Goal: Task Accomplishment & Management: Complete application form

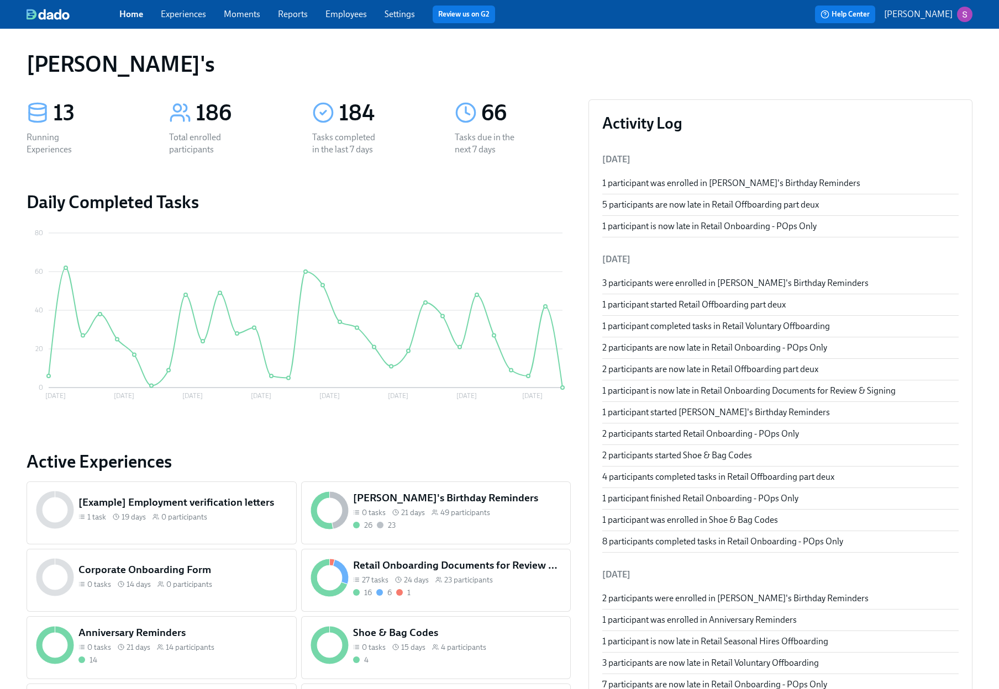
click at [362, 19] on span "Employees" at bounding box center [345, 14] width 41 height 12
click at [342, 13] on link "Employees" at bounding box center [345, 14] width 41 height 10
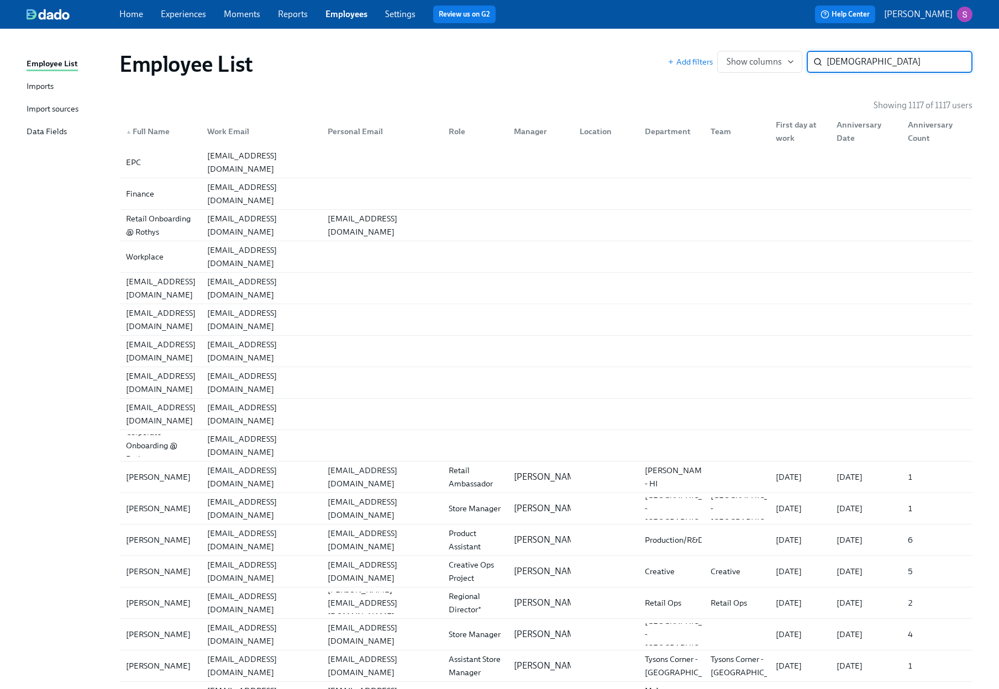
type input "christian"
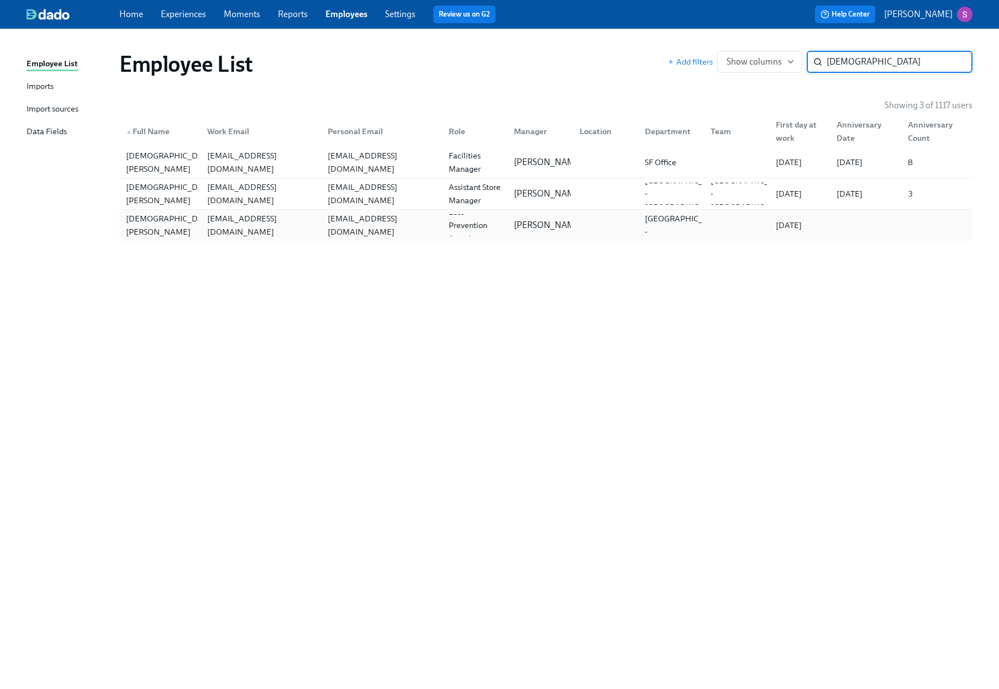
click at [200, 230] on div "christianperez@rothys.com" at bounding box center [258, 225] width 121 height 22
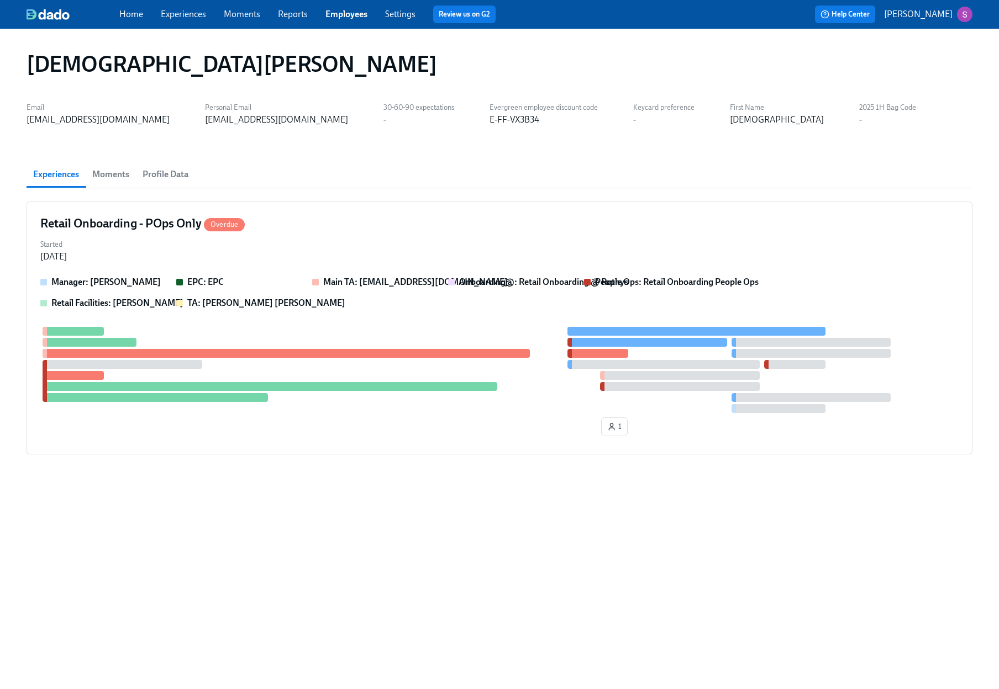
click at [118, 173] on span "Moments" at bounding box center [110, 174] width 37 height 15
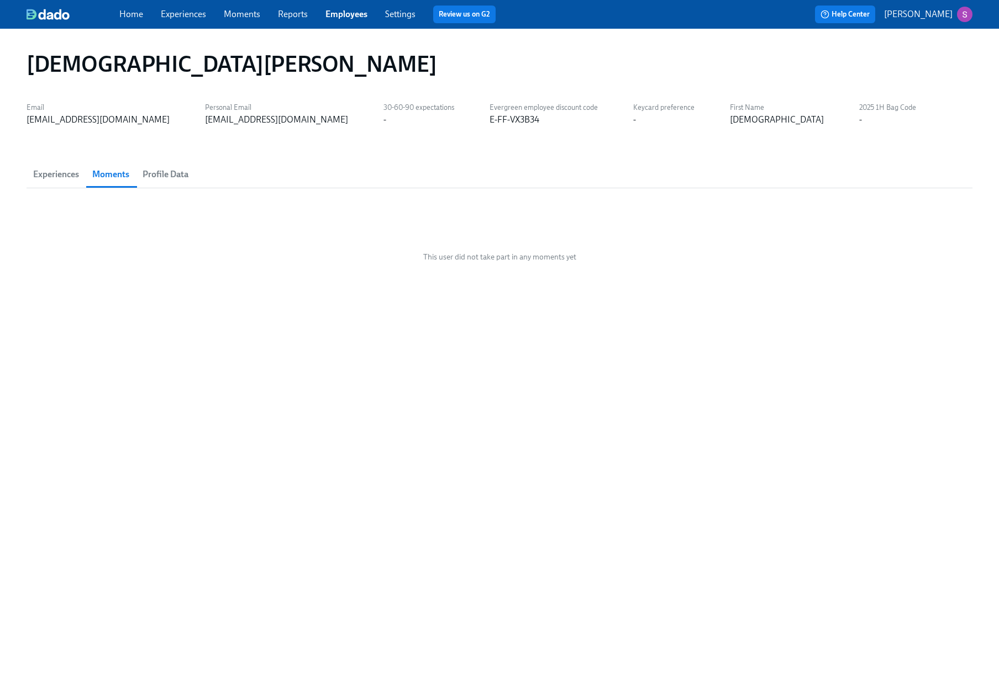
click at [154, 173] on span "Profile Data" at bounding box center [165, 174] width 46 height 15
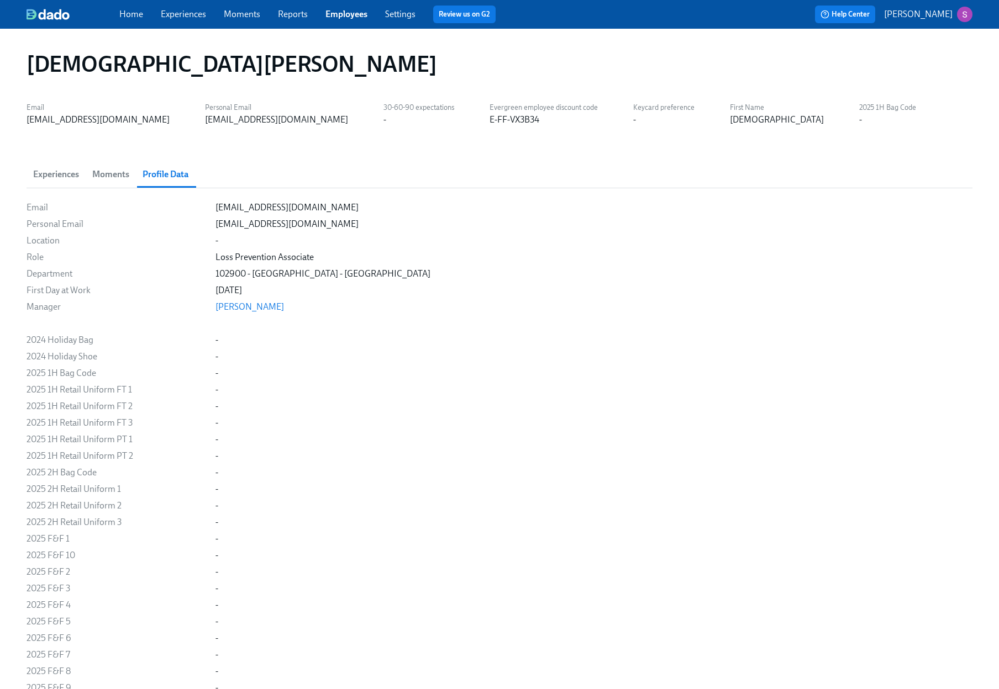
click at [56, 173] on span "Experiences" at bounding box center [56, 174] width 46 height 15
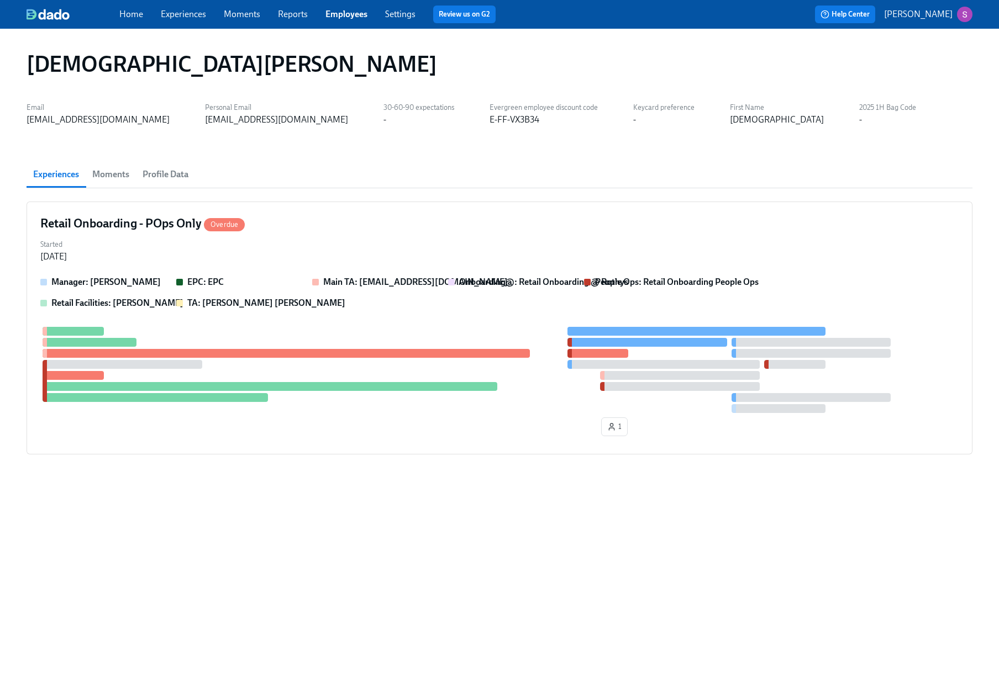
click at [170, 172] on span "Profile Data" at bounding box center [165, 174] width 46 height 15
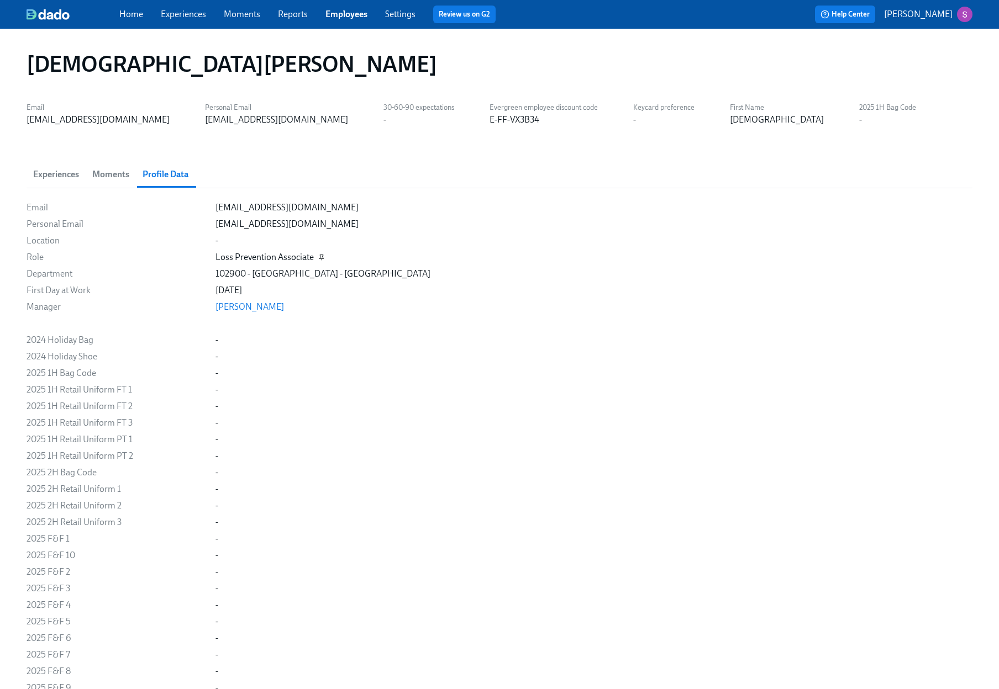
click at [321, 258] on icon "button" at bounding box center [321, 257] width 7 height 7
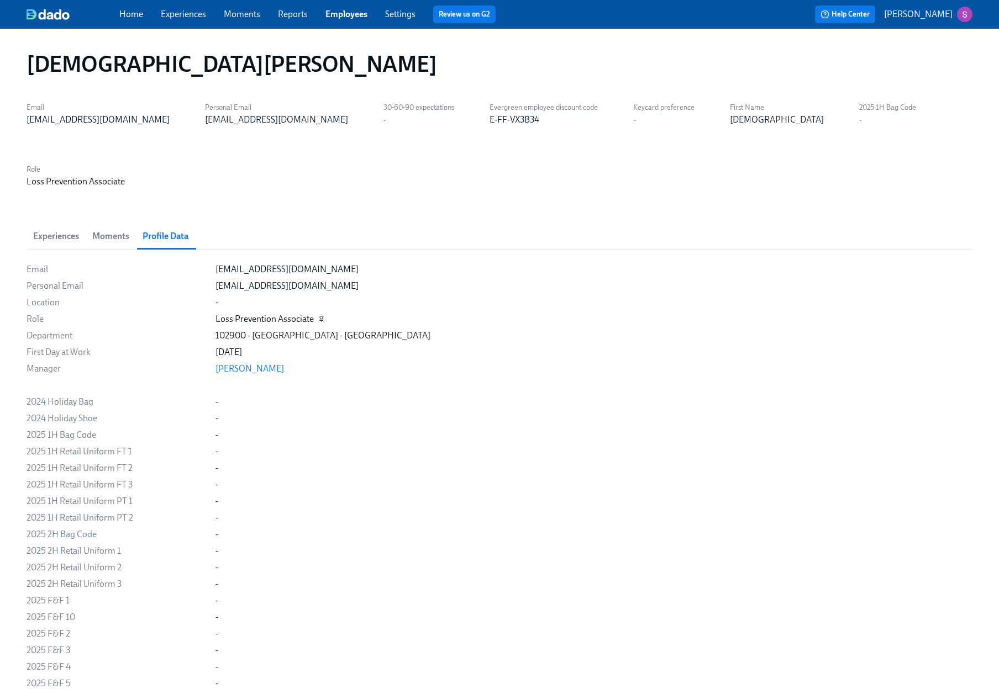
click at [132, 13] on link "Home" at bounding box center [131, 14] width 24 height 10
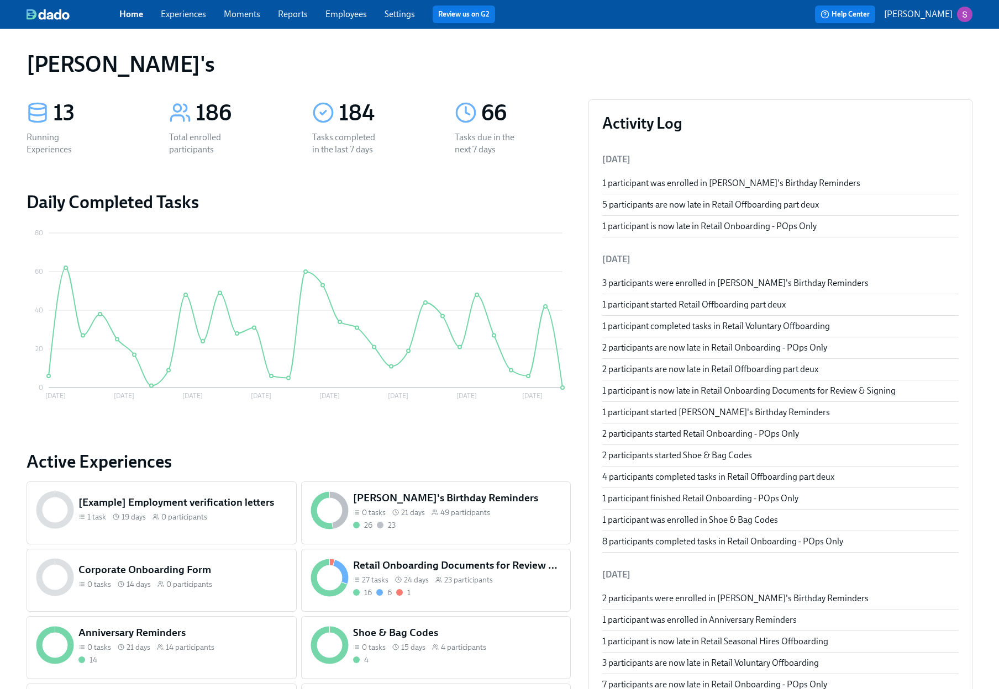
click at [478, 110] on div "66" at bounding box center [513, 113] width 116 height 28
click at [479, 150] on div "Tasks due in the next 7 days" at bounding box center [490, 143] width 71 height 24
click at [490, 109] on div "66" at bounding box center [525, 113] width 89 height 28
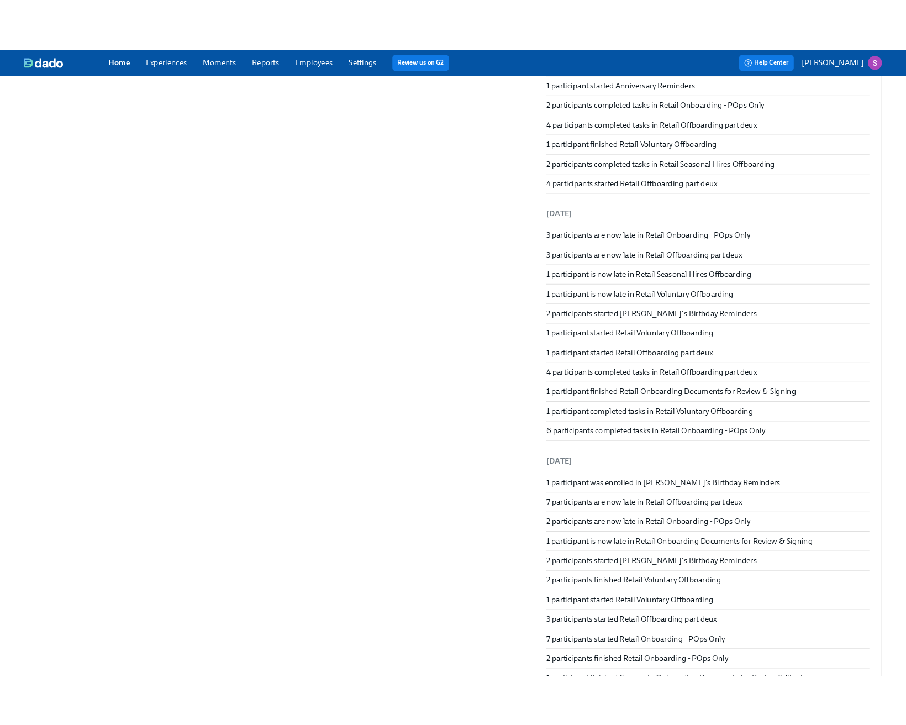
scroll to position [3599, 0]
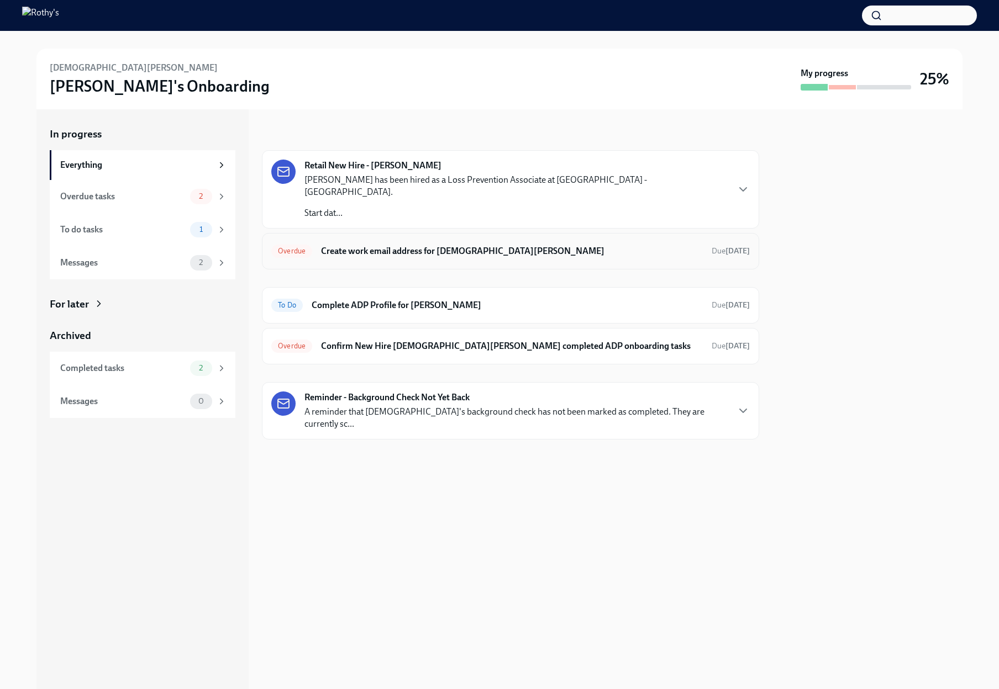
click at [468, 245] on h6 "Create work email address for [DEMOGRAPHIC_DATA][PERSON_NAME]" at bounding box center [512, 251] width 382 height 12
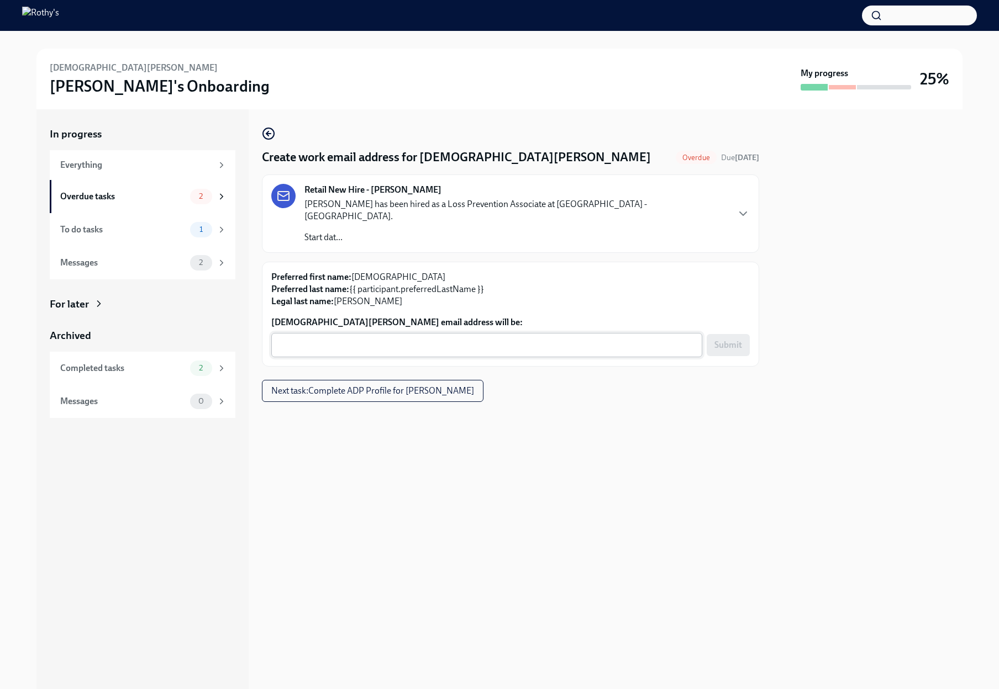
click at [430, 339] on textarea "[DEMOGRAPHIC_DATA][PERSON_NAME] email address will be:" at bounding box center [487, 345] width 418 height 13
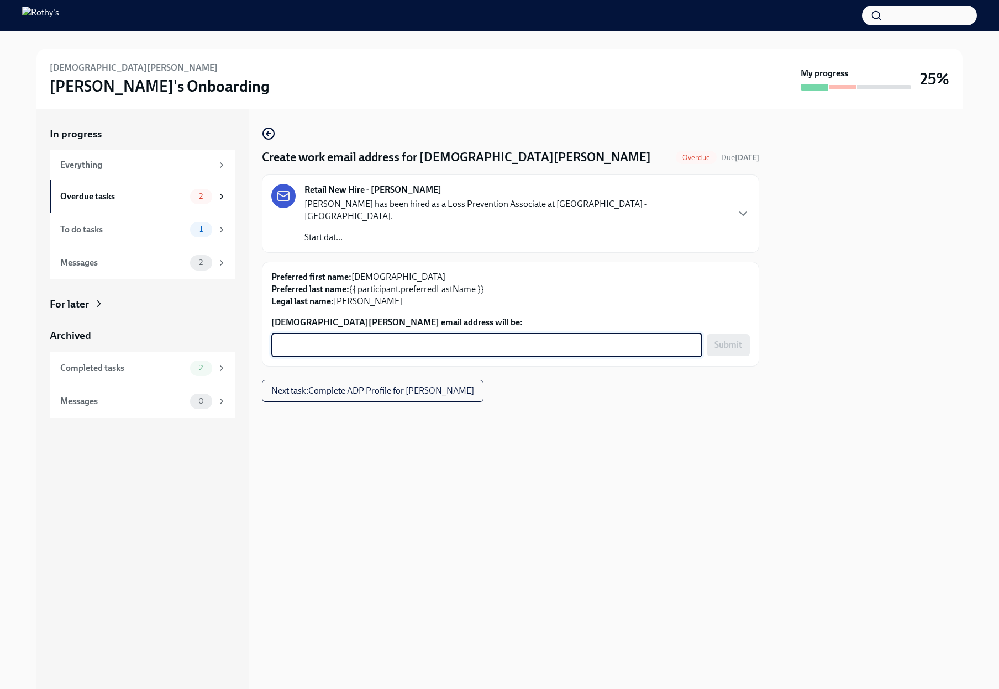
paste textarea "[EMAIL_ADDRESS][DOMAIN_NAME]"
type textarea "[EMAIL_ADDRESS][DOMAIN_NAME]"
click at [733, 340] on span "Submit" at bounding box center [728, 345] width 28 height 11
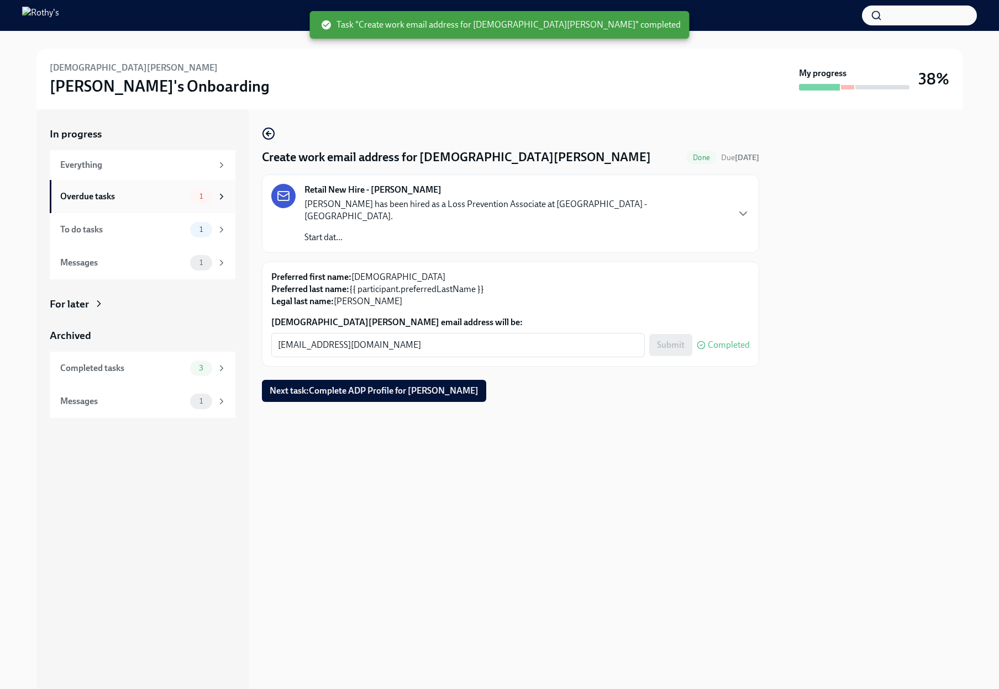
click at [107, 196] on div "Overdue tasks" at bounding box center [122, 197] width 125 height 12
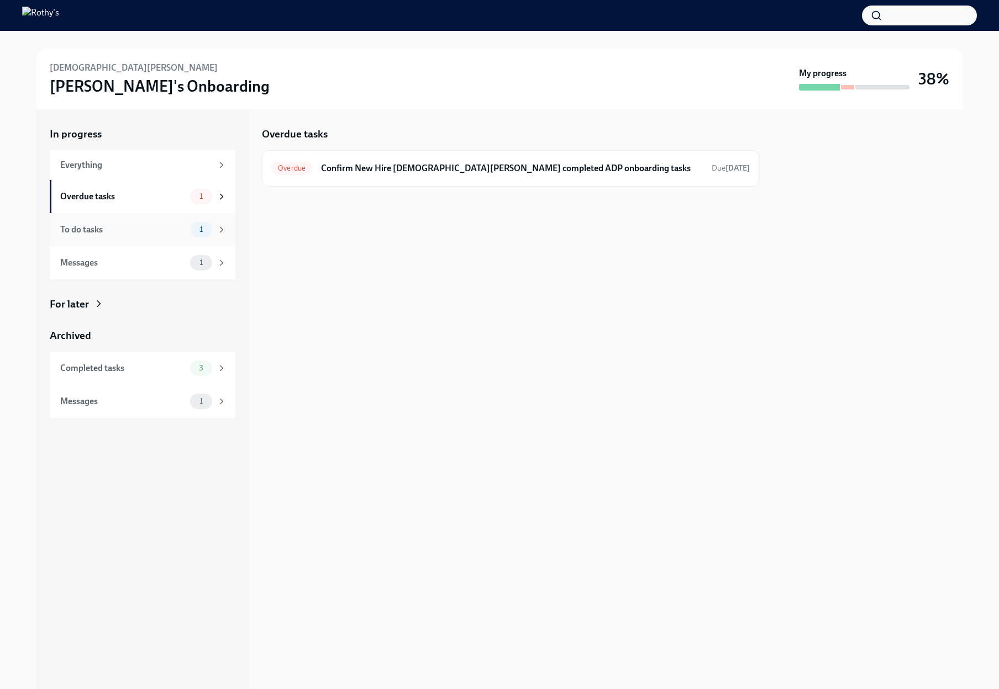
click at [134, 239] on div "To do tasks 1" at bounding box center [143, 229] width 186 height 33
click at [156, 273] on div "Messages 1" at bounding box center [143, 262] width 186 height 33
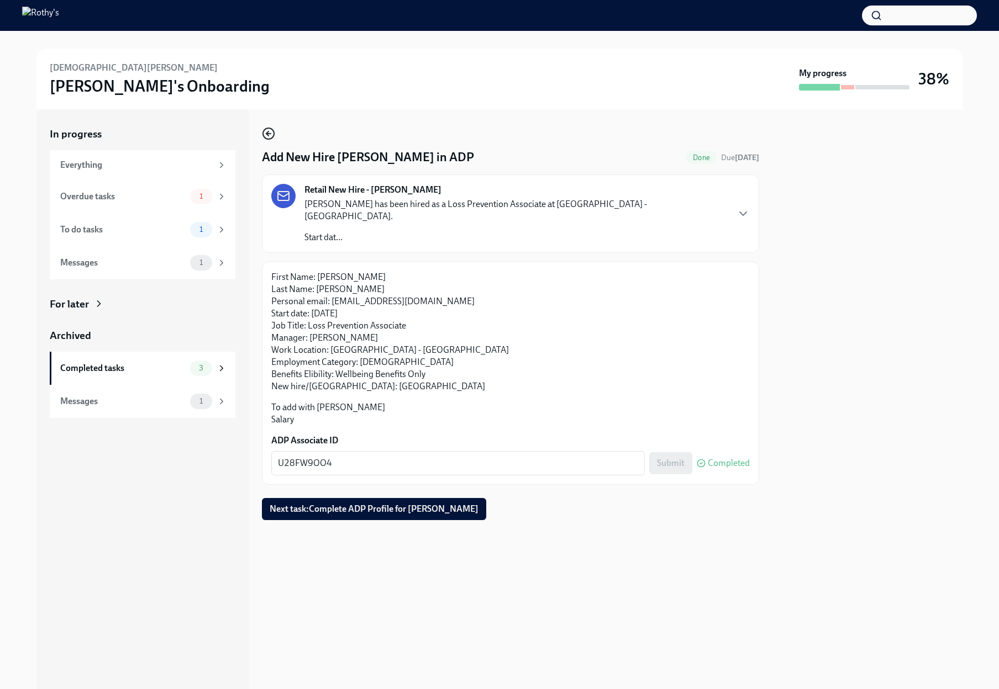
click at [270, 136] on icon "button" at bounding box center [268, 133] width 13 height 13
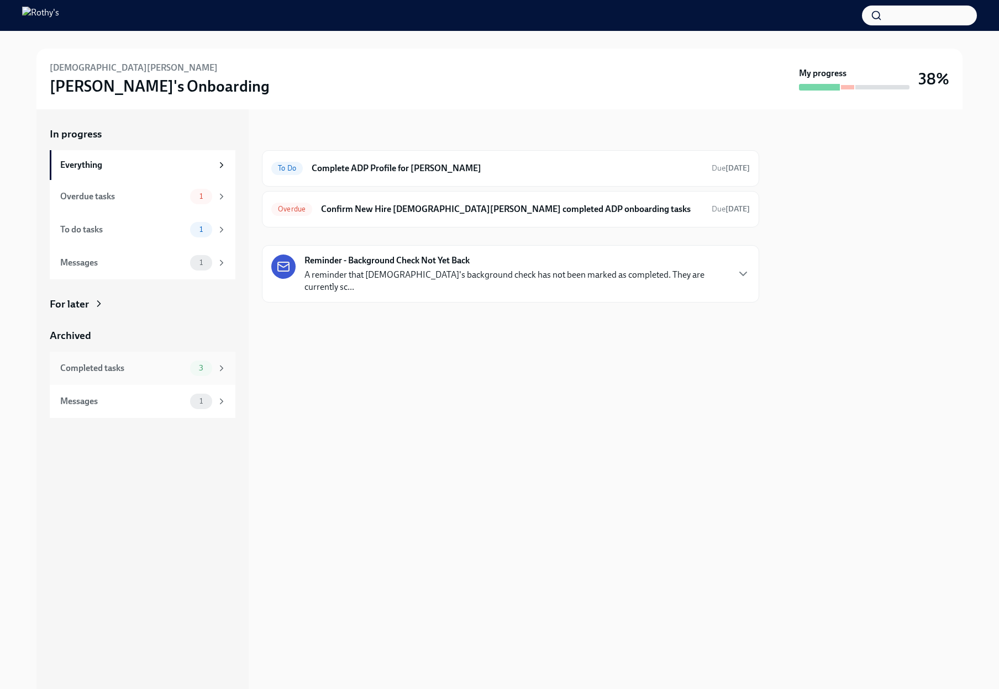
click at [199, 365] on span "3" at bounding box center [201, 368] width 18 height 8
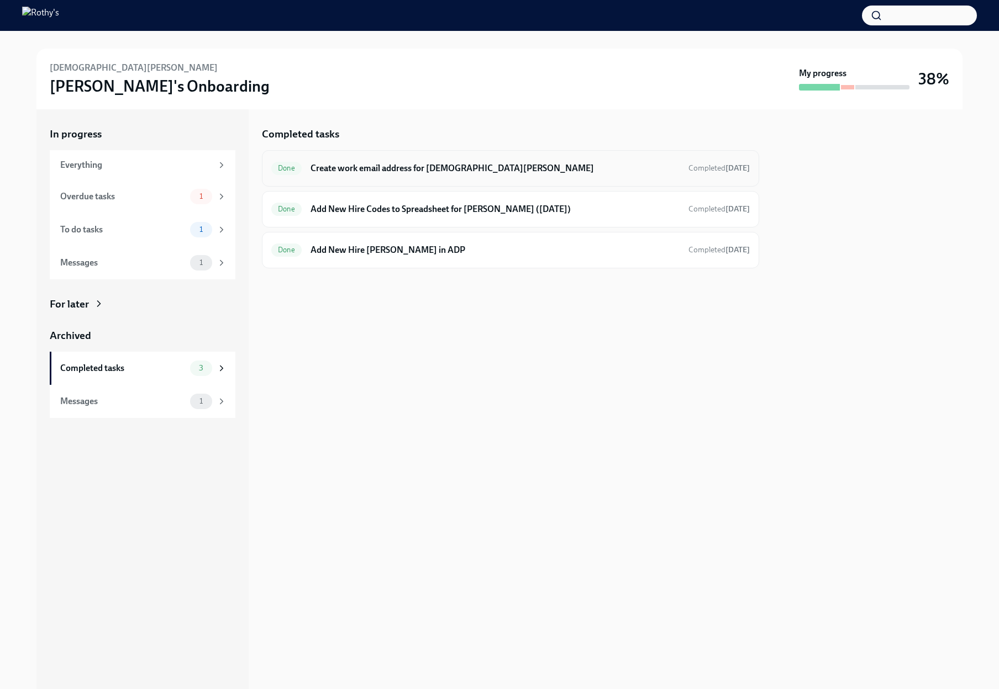
click at [408, 174] on div "Done Create work email address for Christian Perez Completed today" at bounding box center [510, 169] width 478 height 18
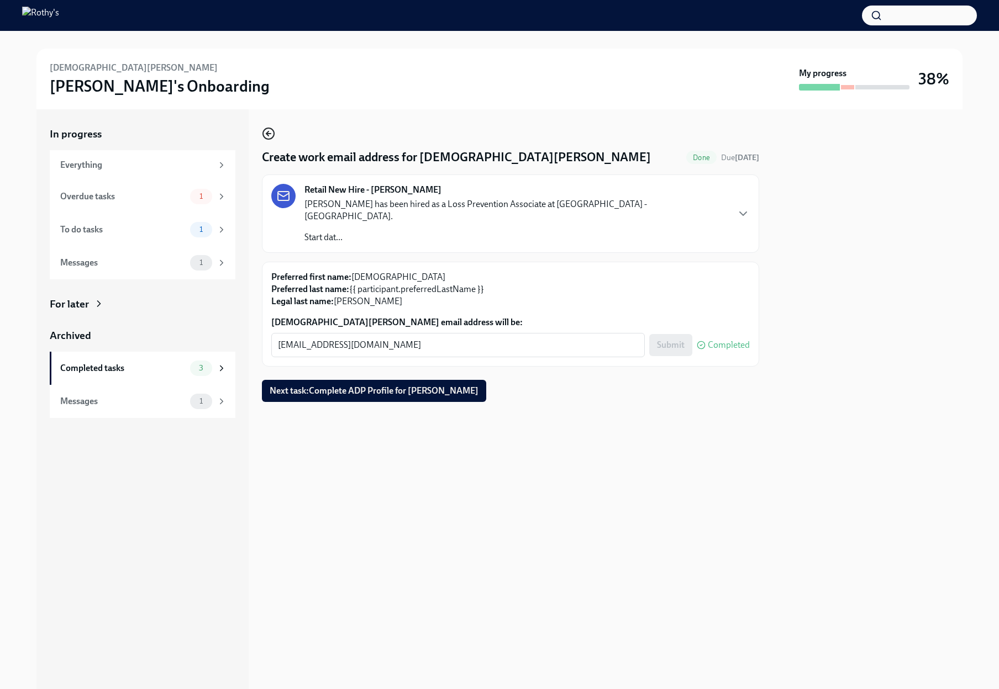
click at [271, 134] on icon "button" at bounding box center [268, 133] width 13 height 13
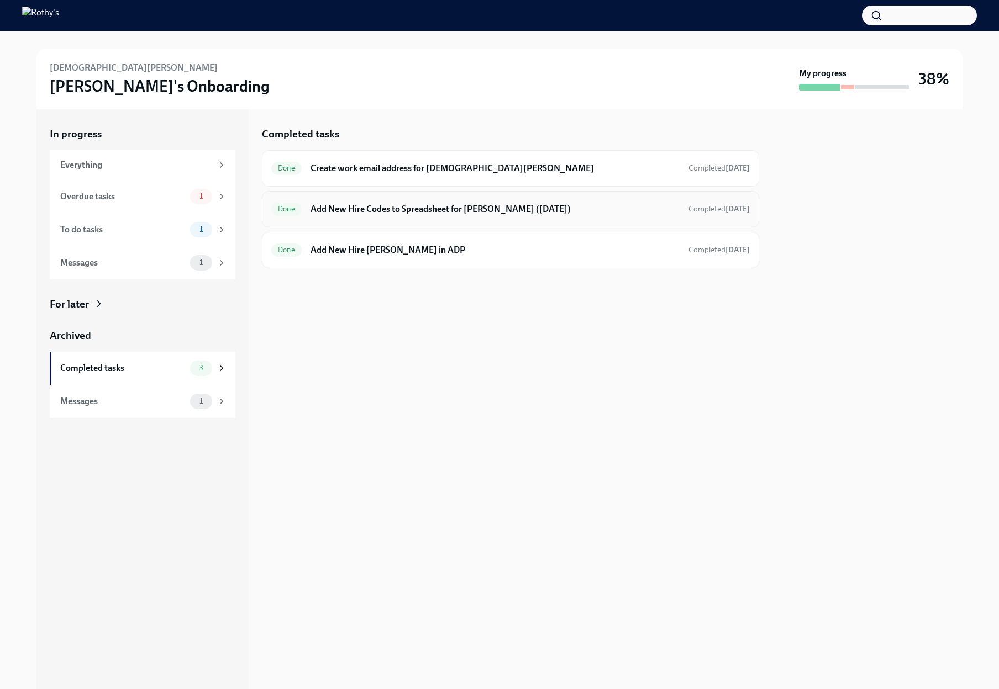
click at [345, 215] on h6 "Add New Hire Codes to Spreadsheet for Christian Perez (08/30/2025)" at bounding box center [494, 209] width 369 height 12
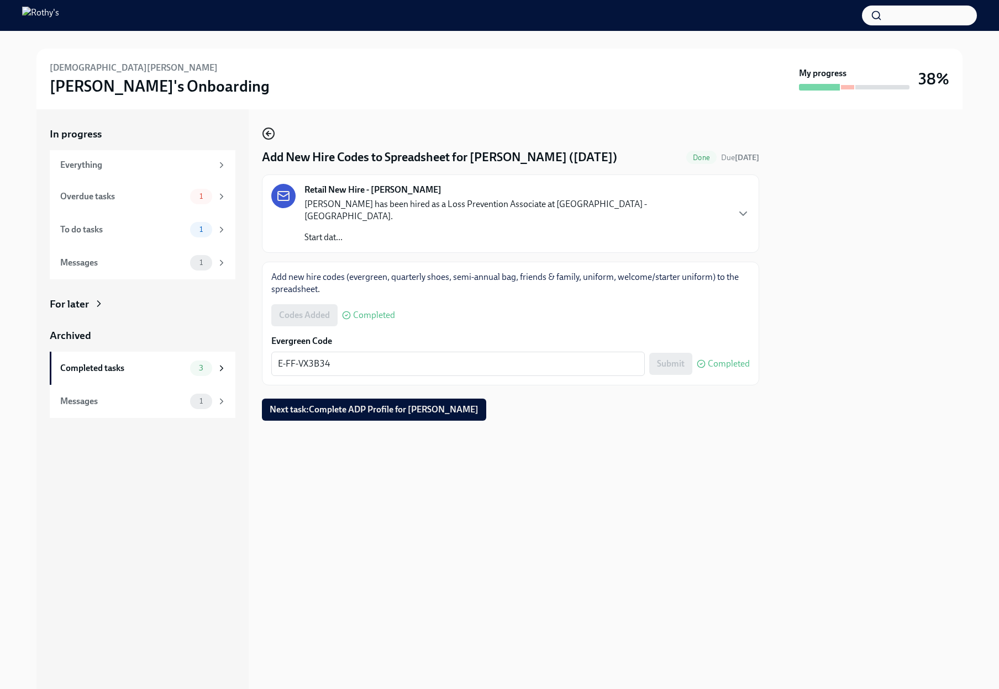
click at [267, 130] on icon "button" at bounding box center [268, 133] width 13 height 13
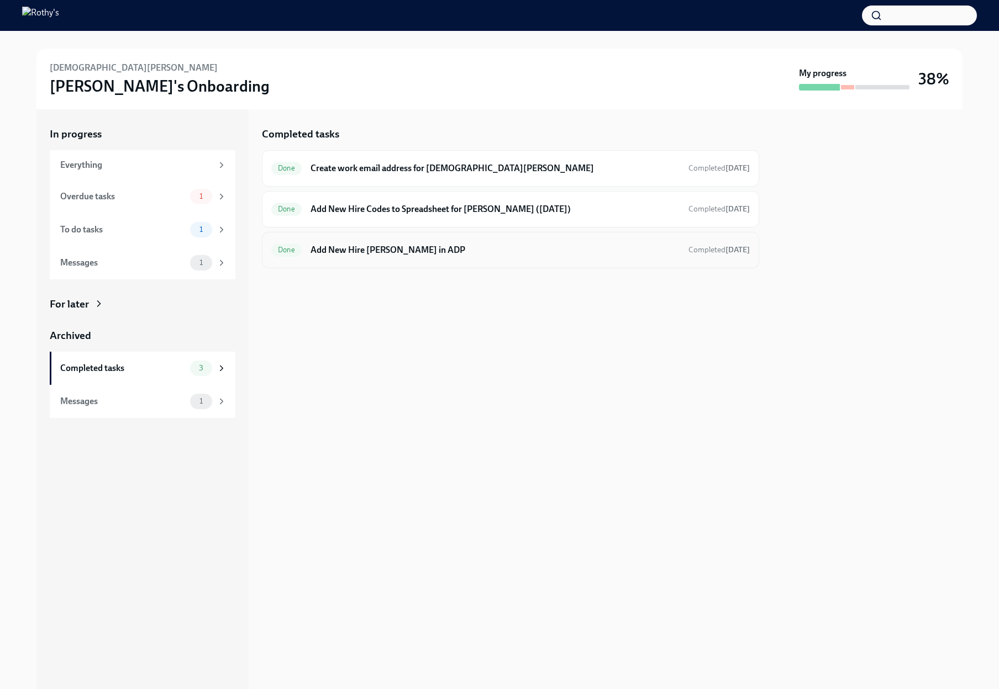
click at [352, 241] on div "Done Add New Hire Christian Perez in ADP Completed yesterday" at bounding box center [510, 250] width 478 height 18
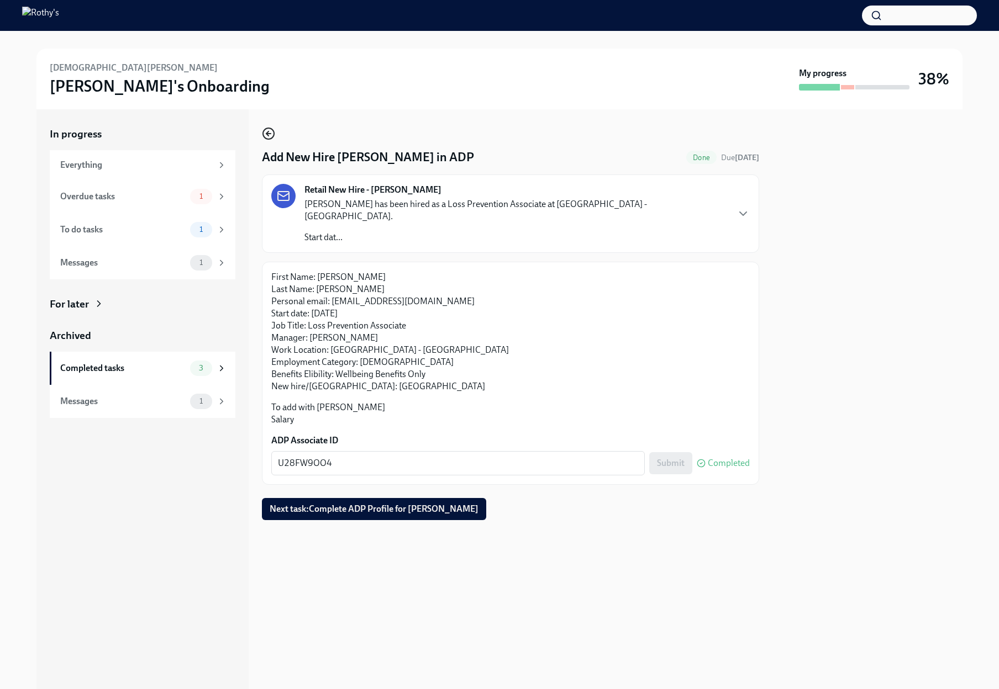
click at [263, 130] on icon "button" at bounding box center [268, 133] width 13 height 13
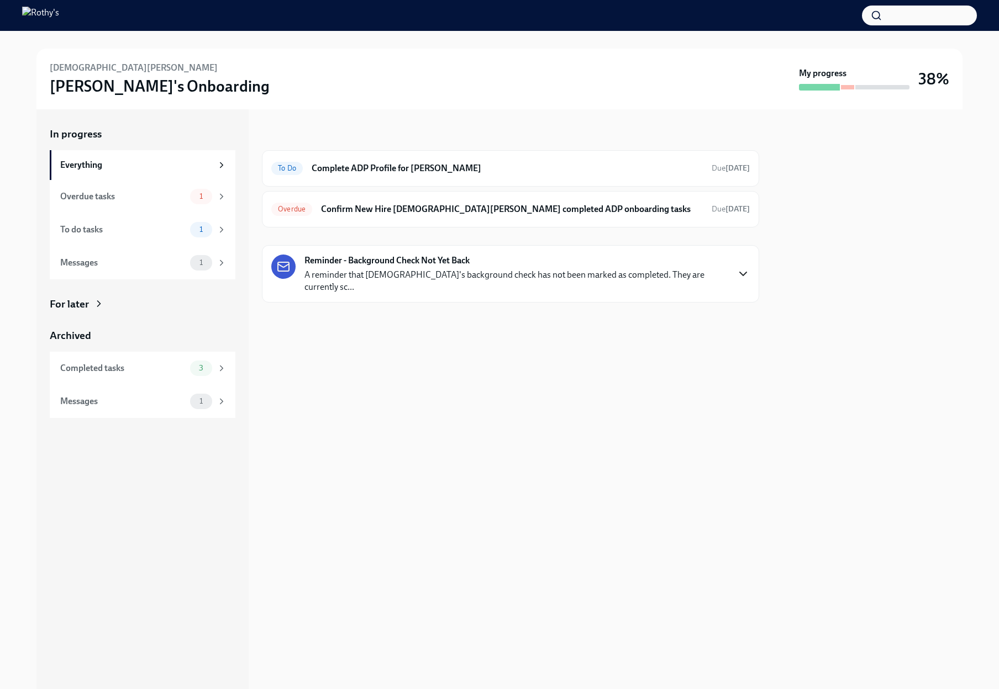
click at [744, 272] on icon "button" at bounding box center [743, 273] width 7 height 3
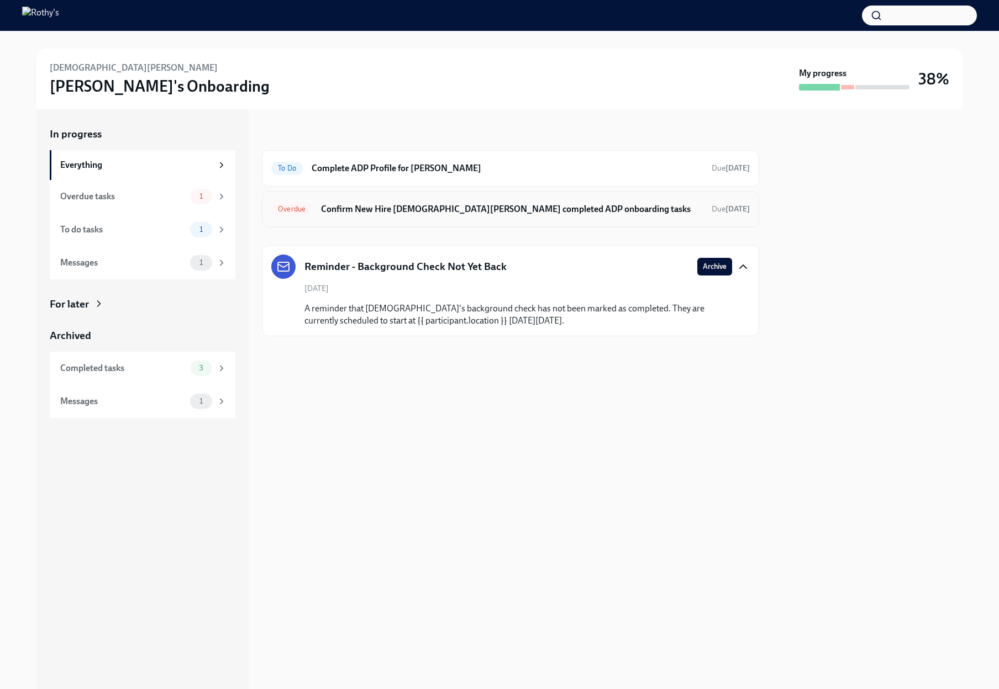
click at [567, 213] on h6 "Confirm New Hire [DEMOGRAPHIC_DATA][PERSON_NAME] completed ADP onboarding tasks" at bounding box center [512, 209] width 382 height 12
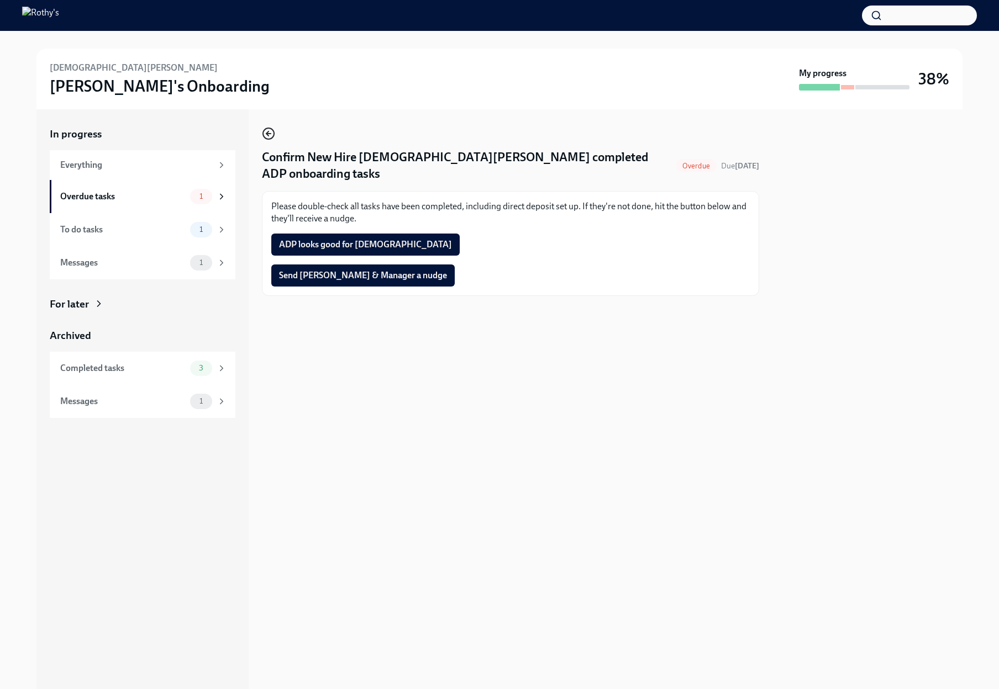
click at [271, 133] on icon "button" at bounding box center [268, 133] width 13 height 13
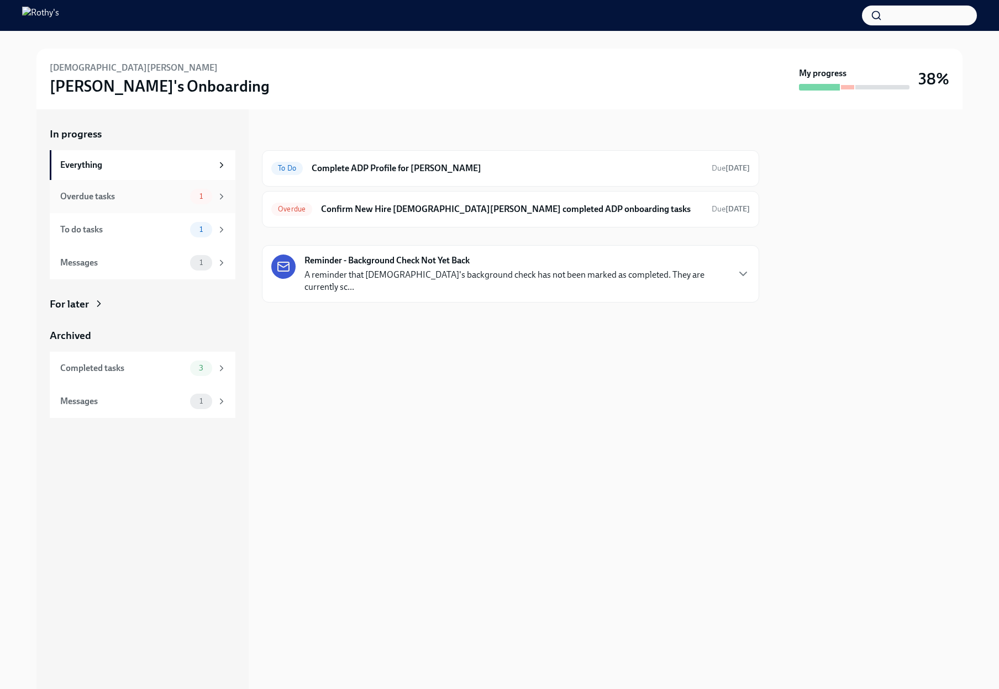
click at [173, 196] on div "Overdue tasks" at bounding box center [122, 197] width 125 height 12
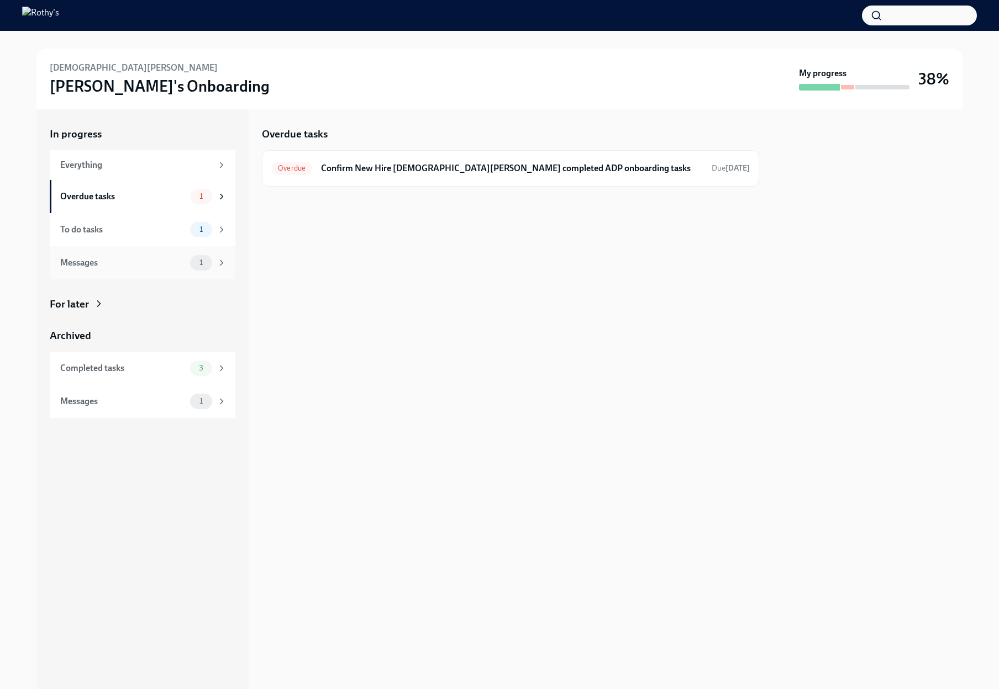
click at [154, 268] on div "Messages" at bounding box center [122, 263] width 125 height 12
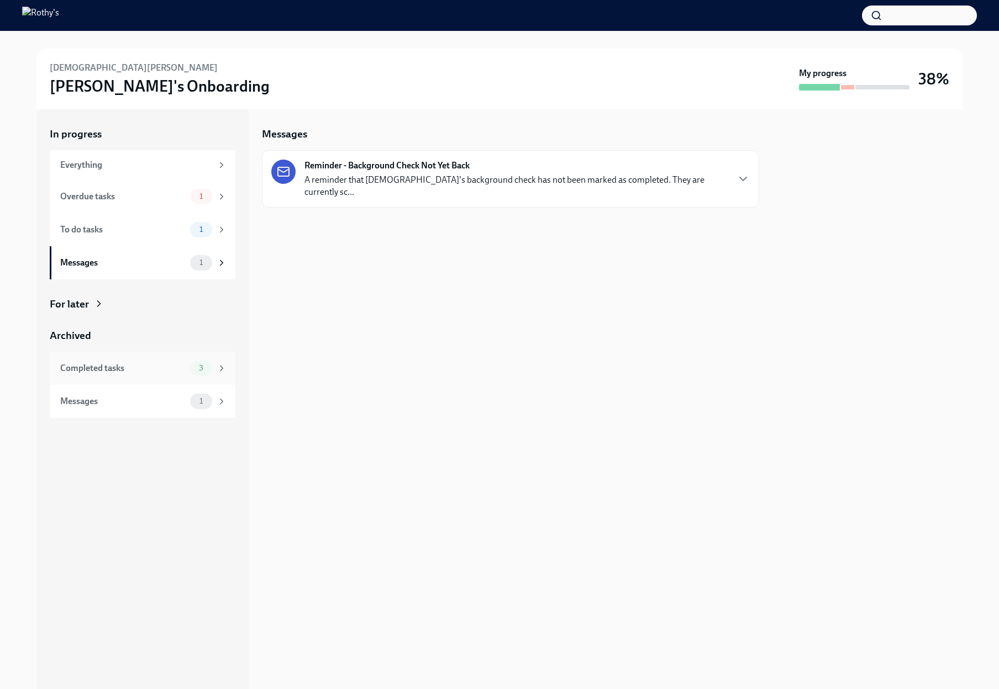
click at [140, 371] on div "Completed tasks" at bounding box center [122, 368] width 125 height 12
